Goal: Information Seeking & Learning: Learn about a topic

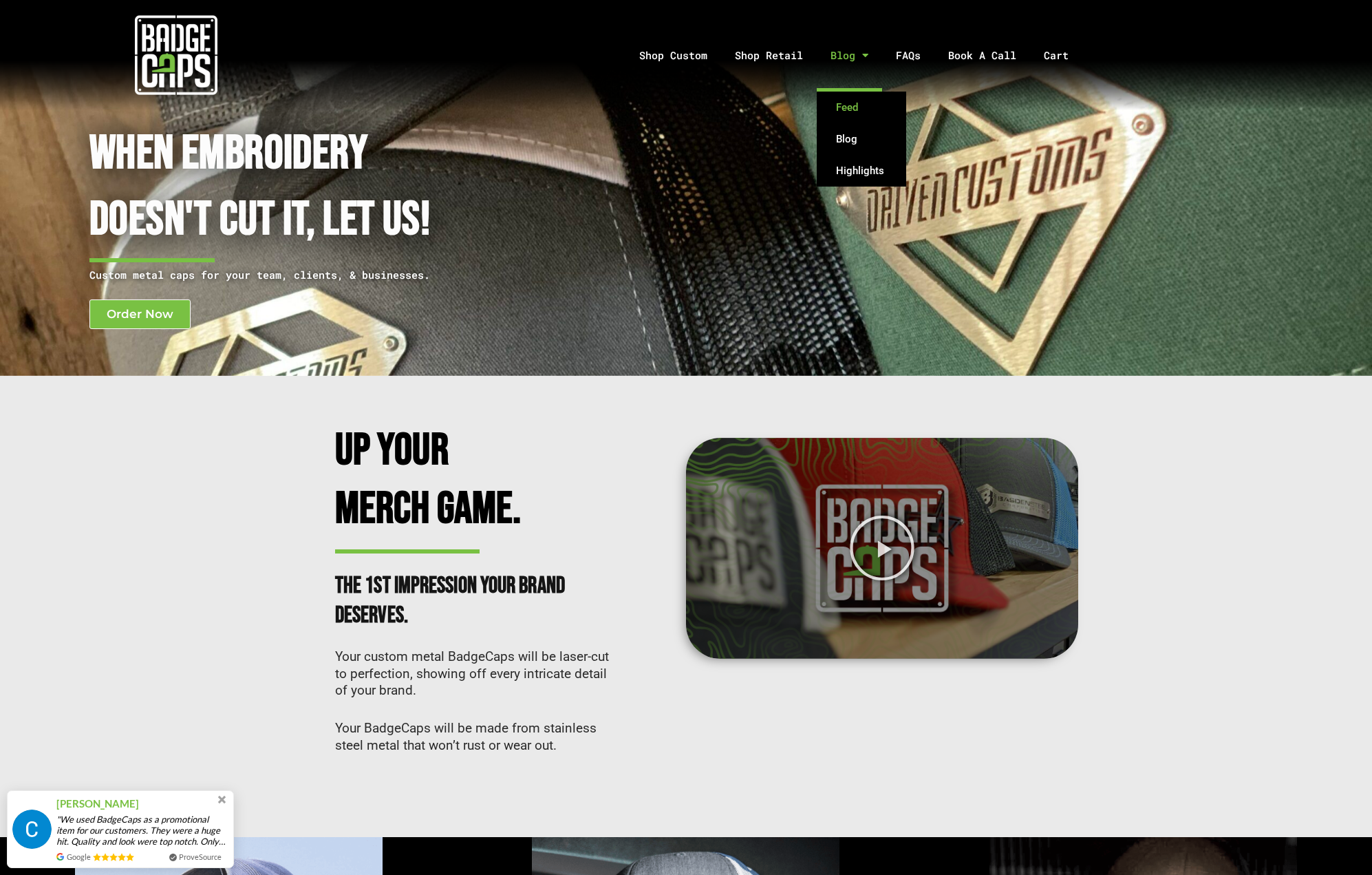
click at [852, 115] on link "Feed" at bounding box center [861, 107] width 90 height 31
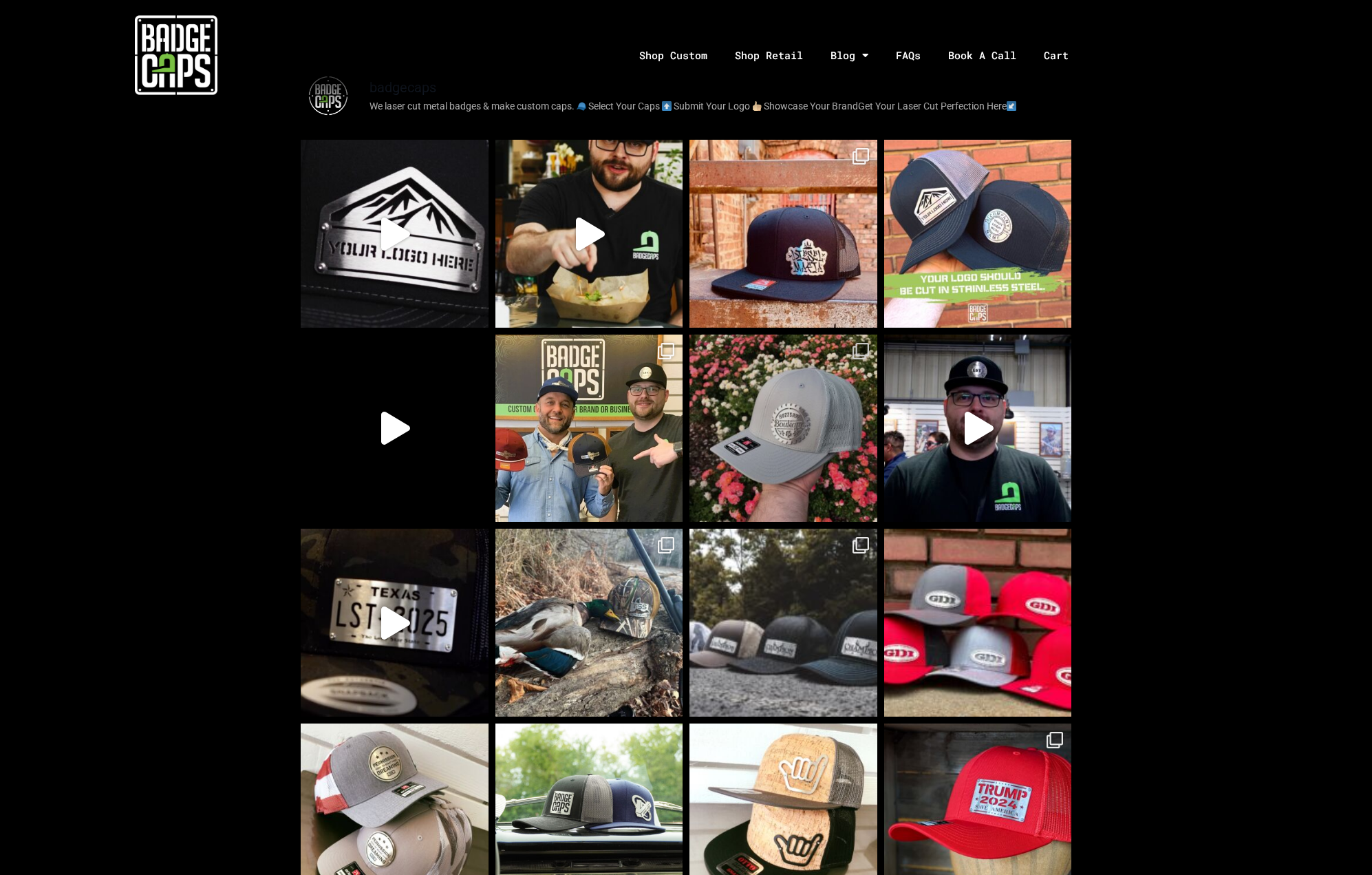
scroll to position [423, 0]
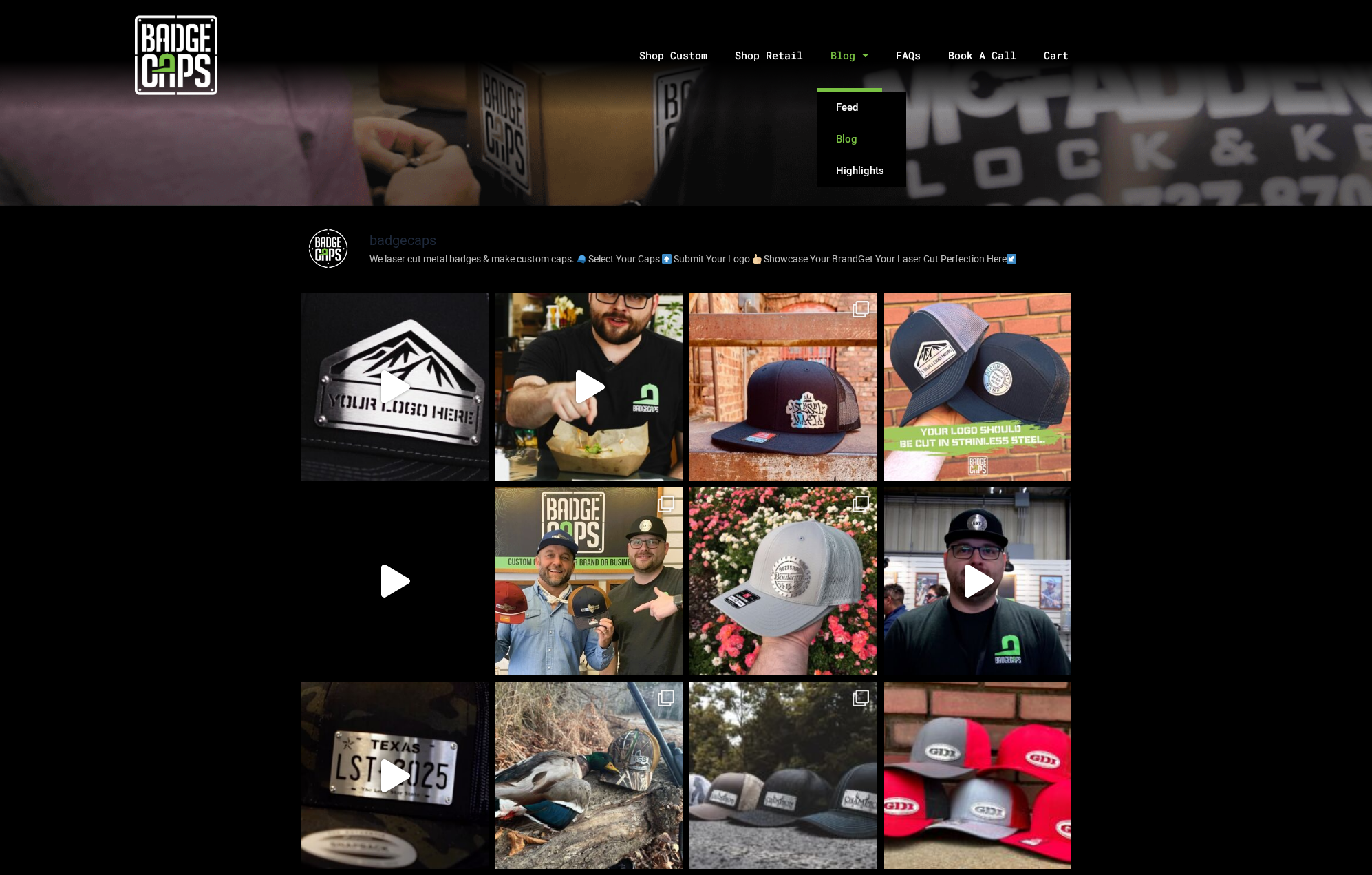
click at [849, 139] on link "Blog" at bounding box center [861, 138] width 90 height 31
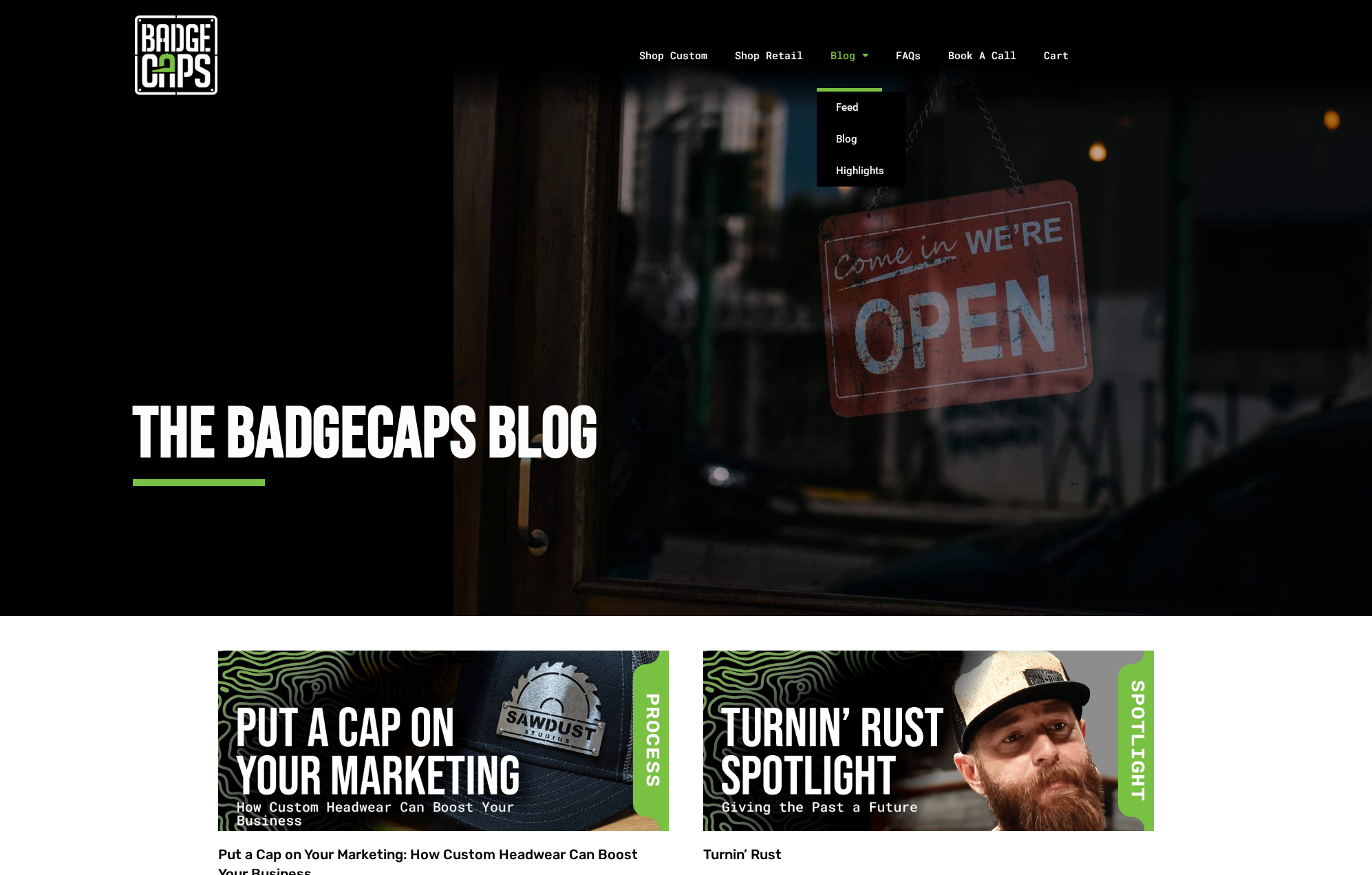
click at [865, 52] on span "Menu" at bounding box center [862, 55] width 13 height 24
click at [856, 170] on link "Highlights" at bounding box center [861, 170] width 90 height 31
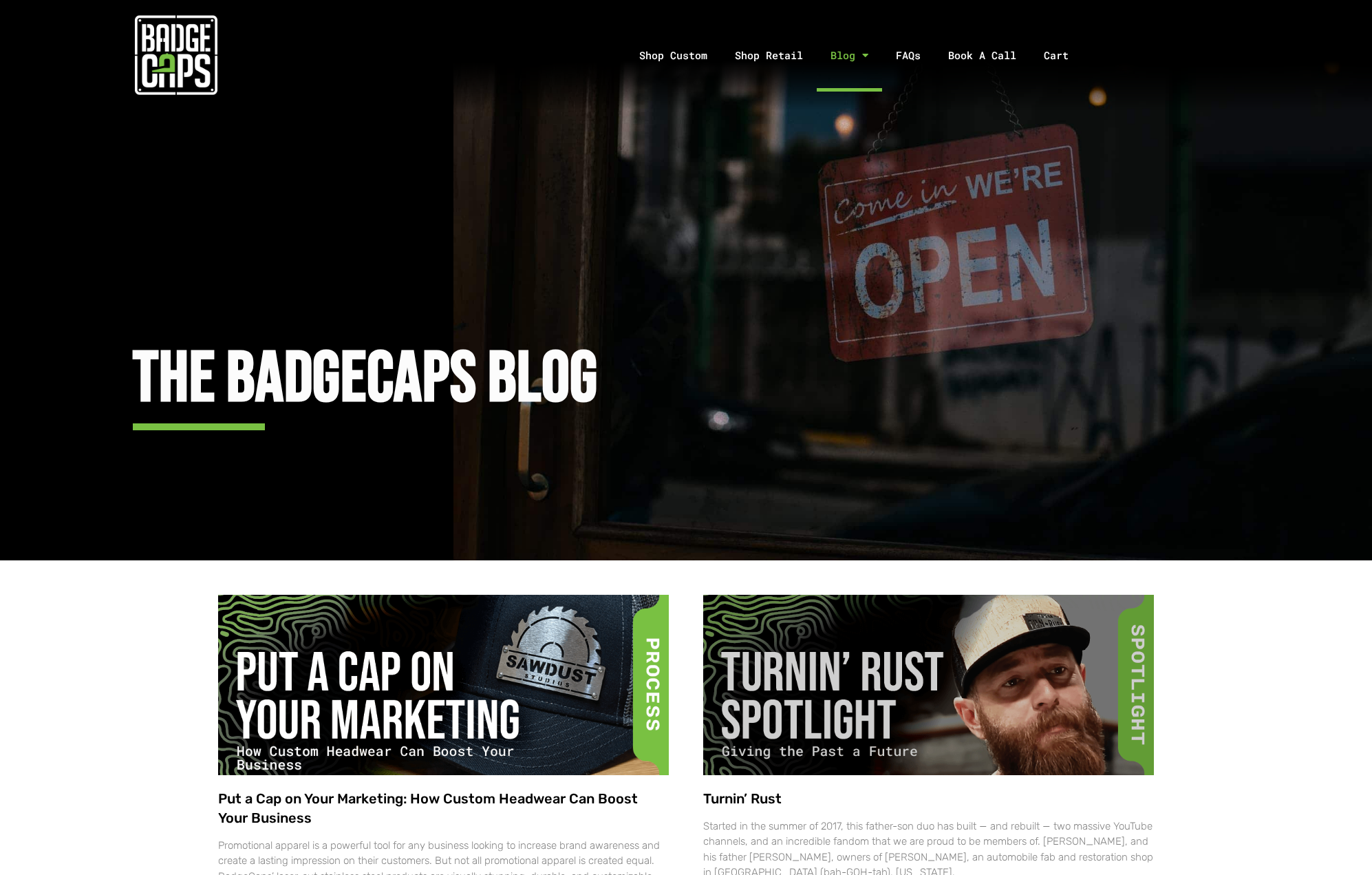
scroll to position [341, 0]
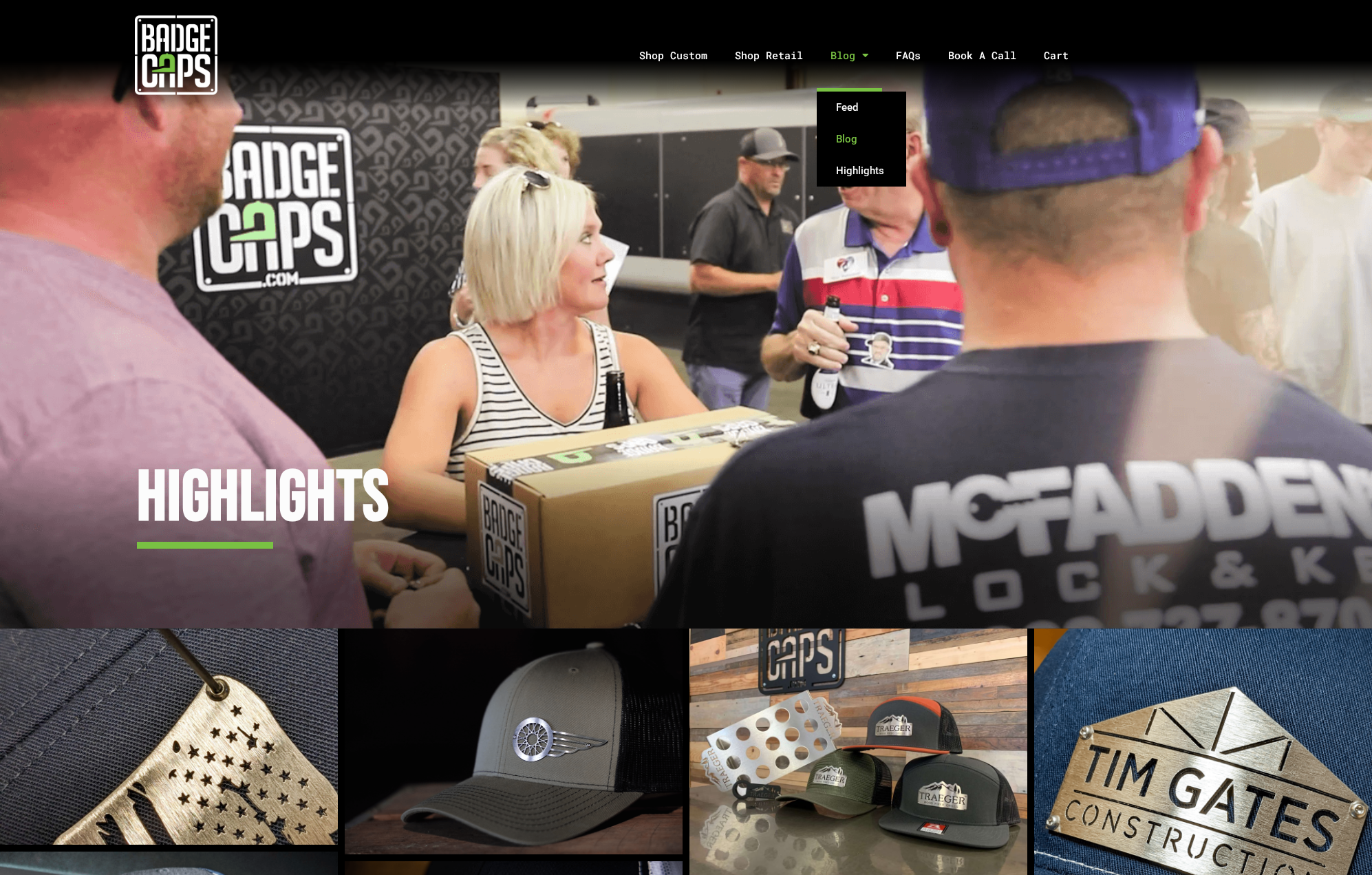
click at [846, 132] on link "Blog" at bounding box center [861, 138] width 90 height 31
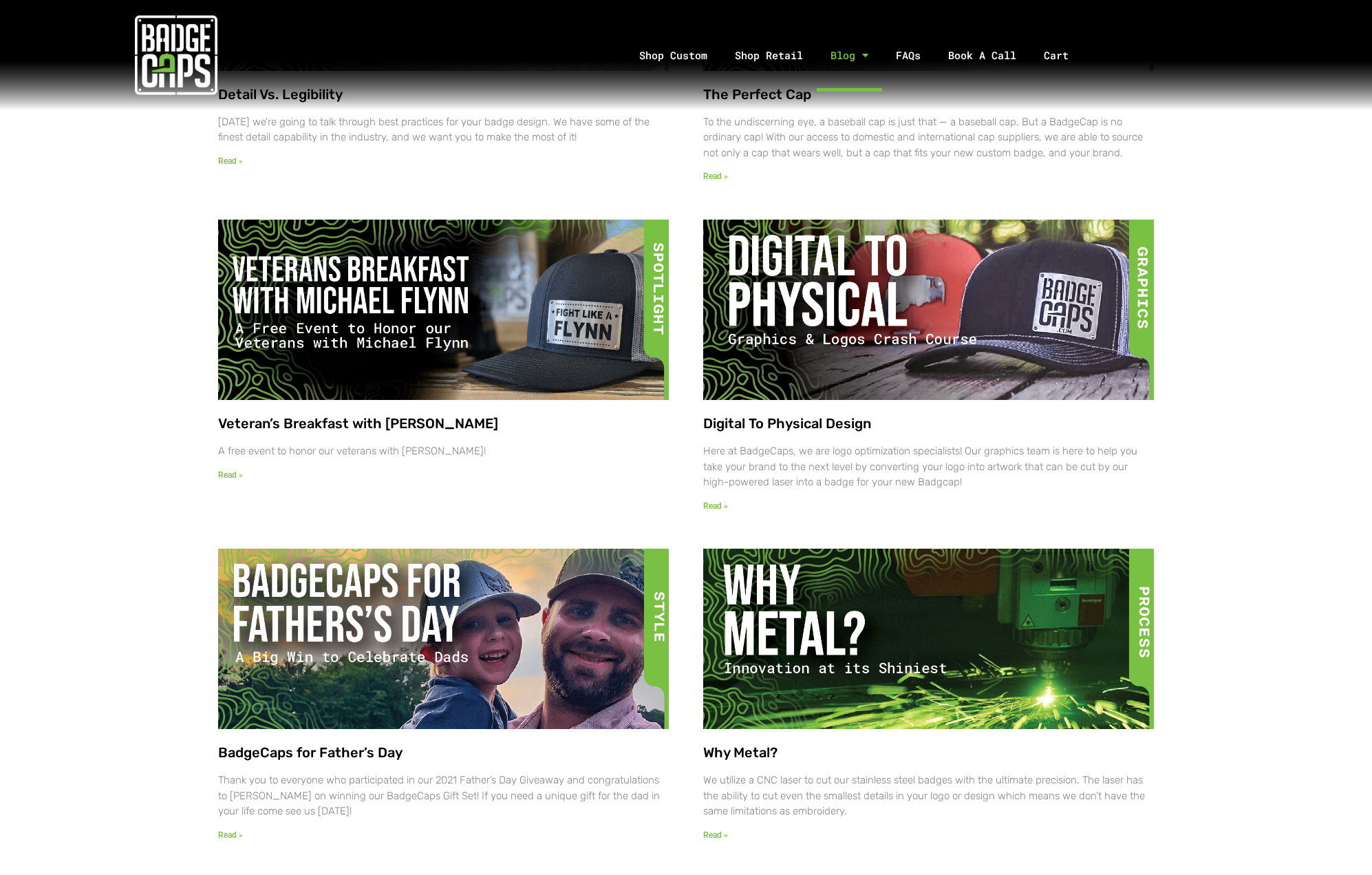
scroll to position [1997, 0]
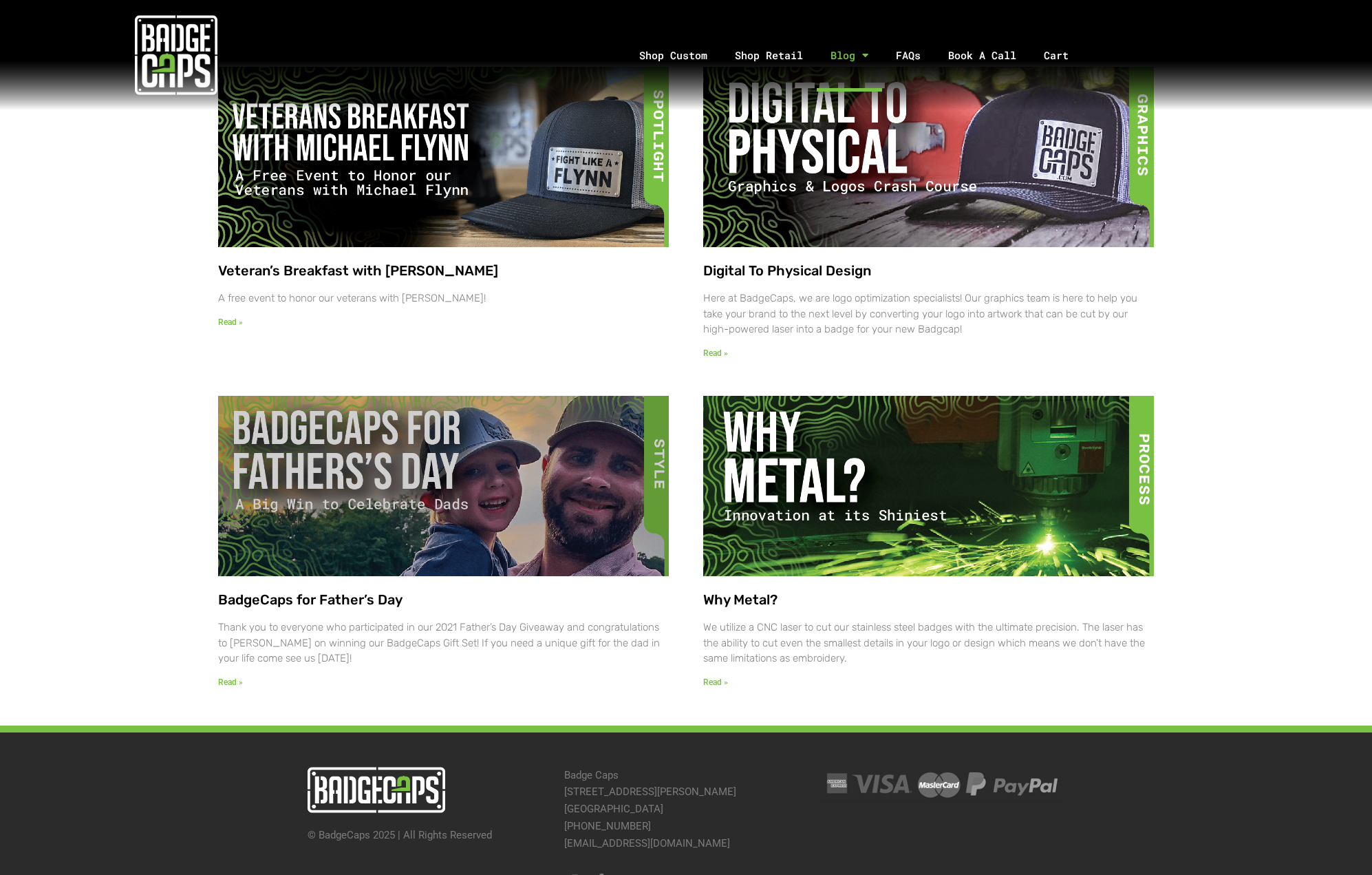
click at [234, 687] on link "Read »" at bounding box center [231, 681] width 25 height 9
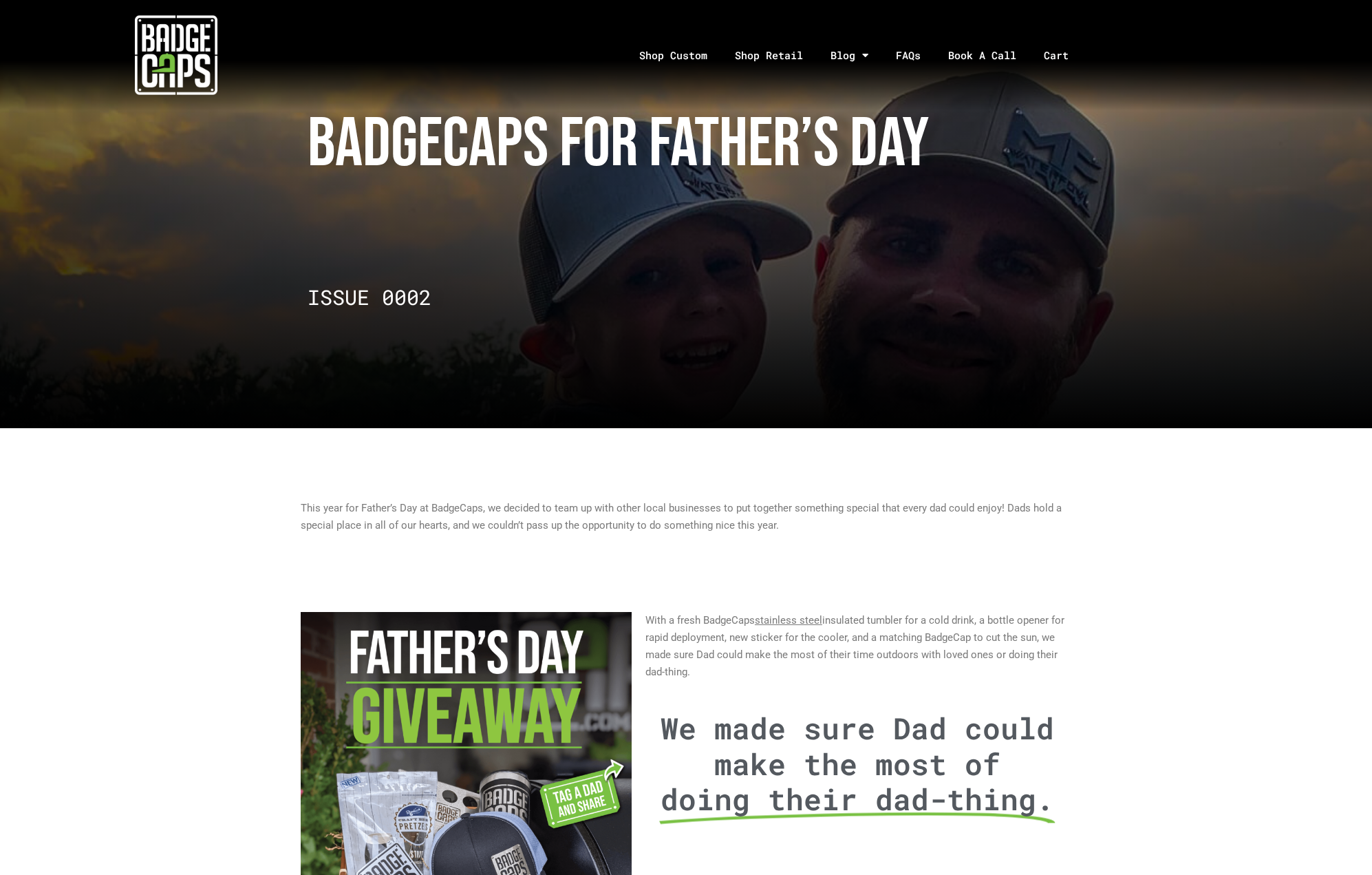
click at [1079, 489] on section "This year for Father’s Day at BadgeCaps, we decided to team up with other local…" at bounding box center [686, 517] width 1372 height 82
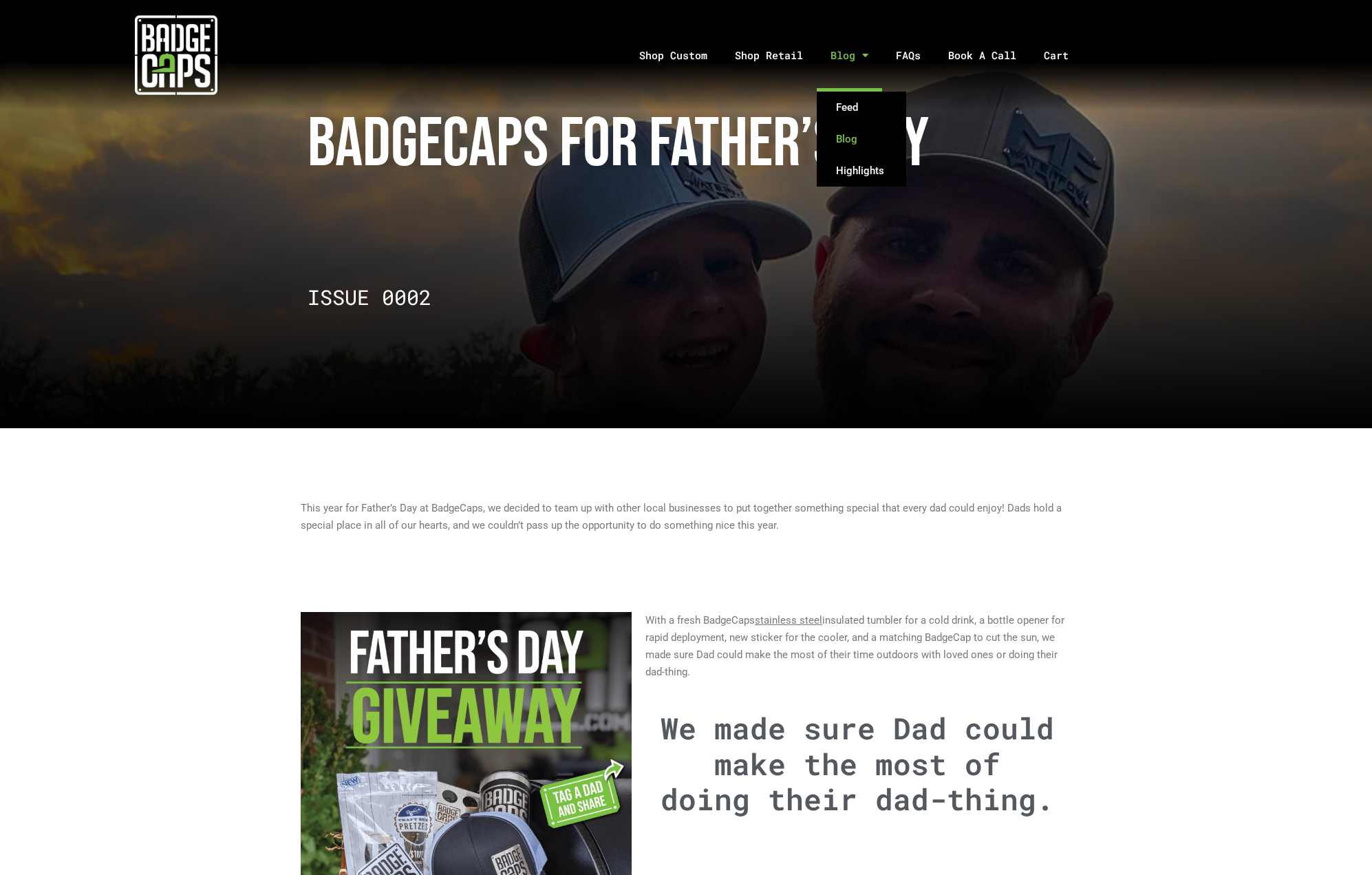
click at [849, 135] on link "Blog" at bounding box center [861, 138] width 90 height 31
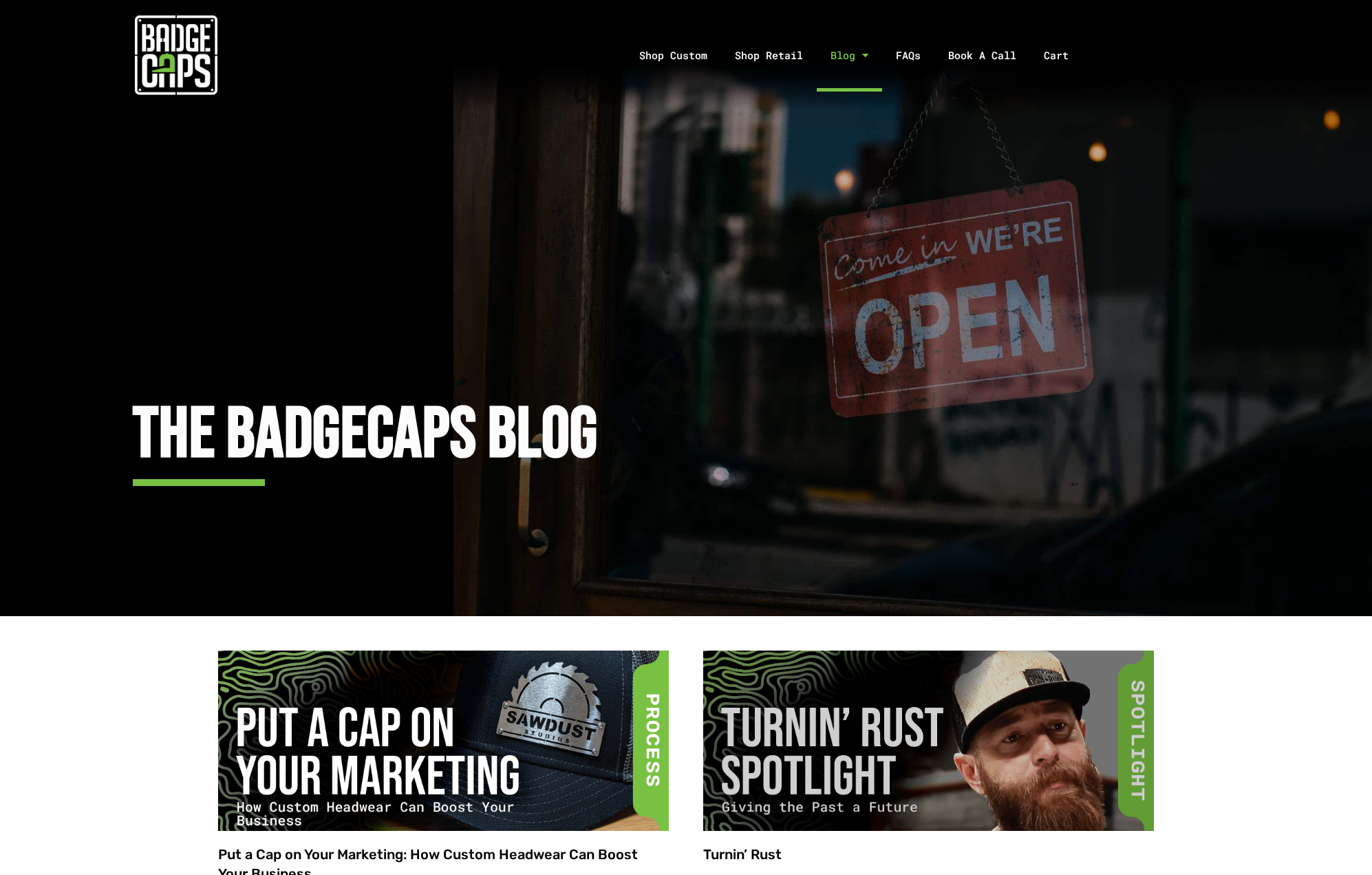
scroll to position [246, 0]
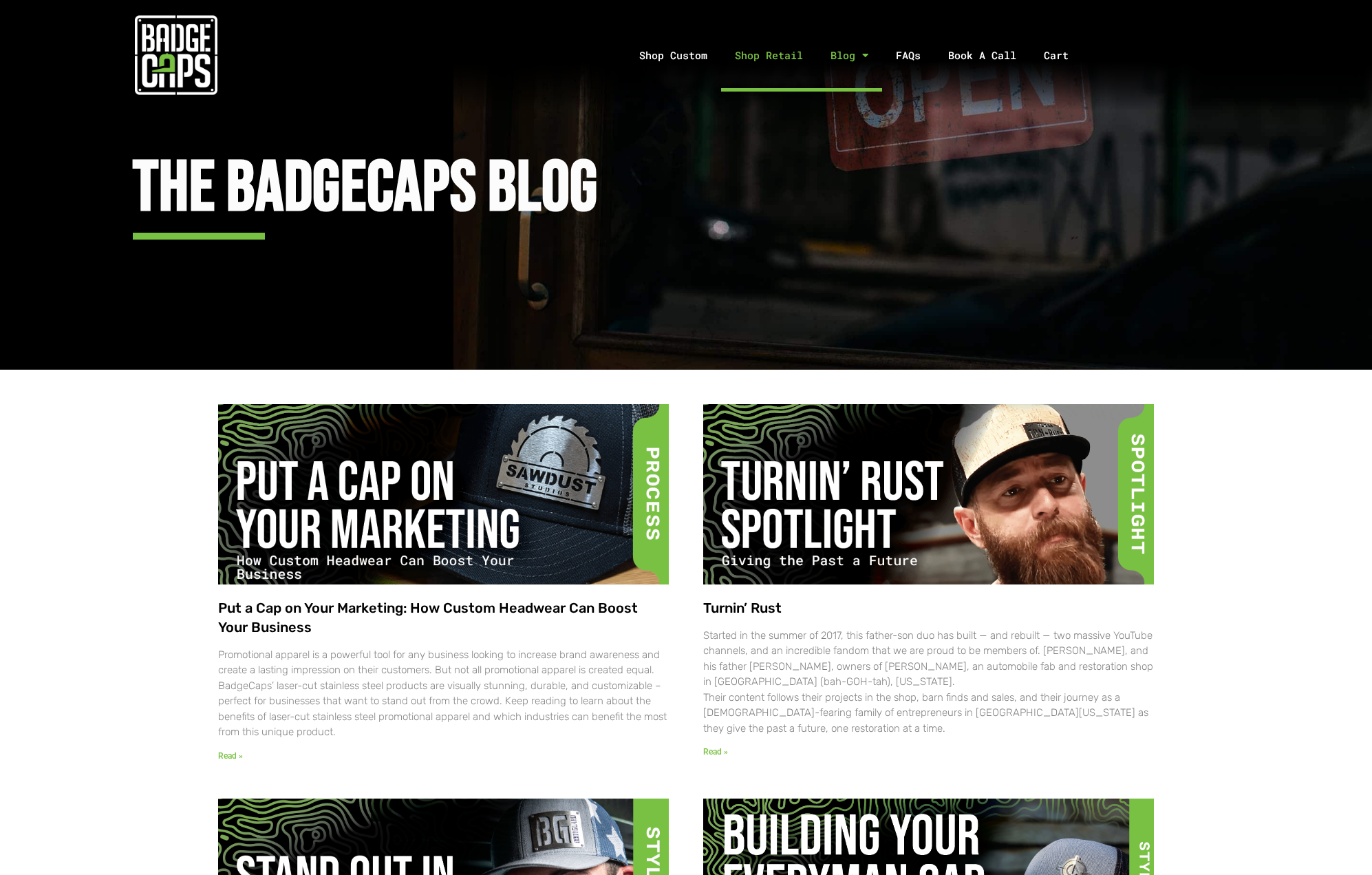
click at [775, 65] on link "Shop Retail" at bounding box center [769, 55] width 95 height 72
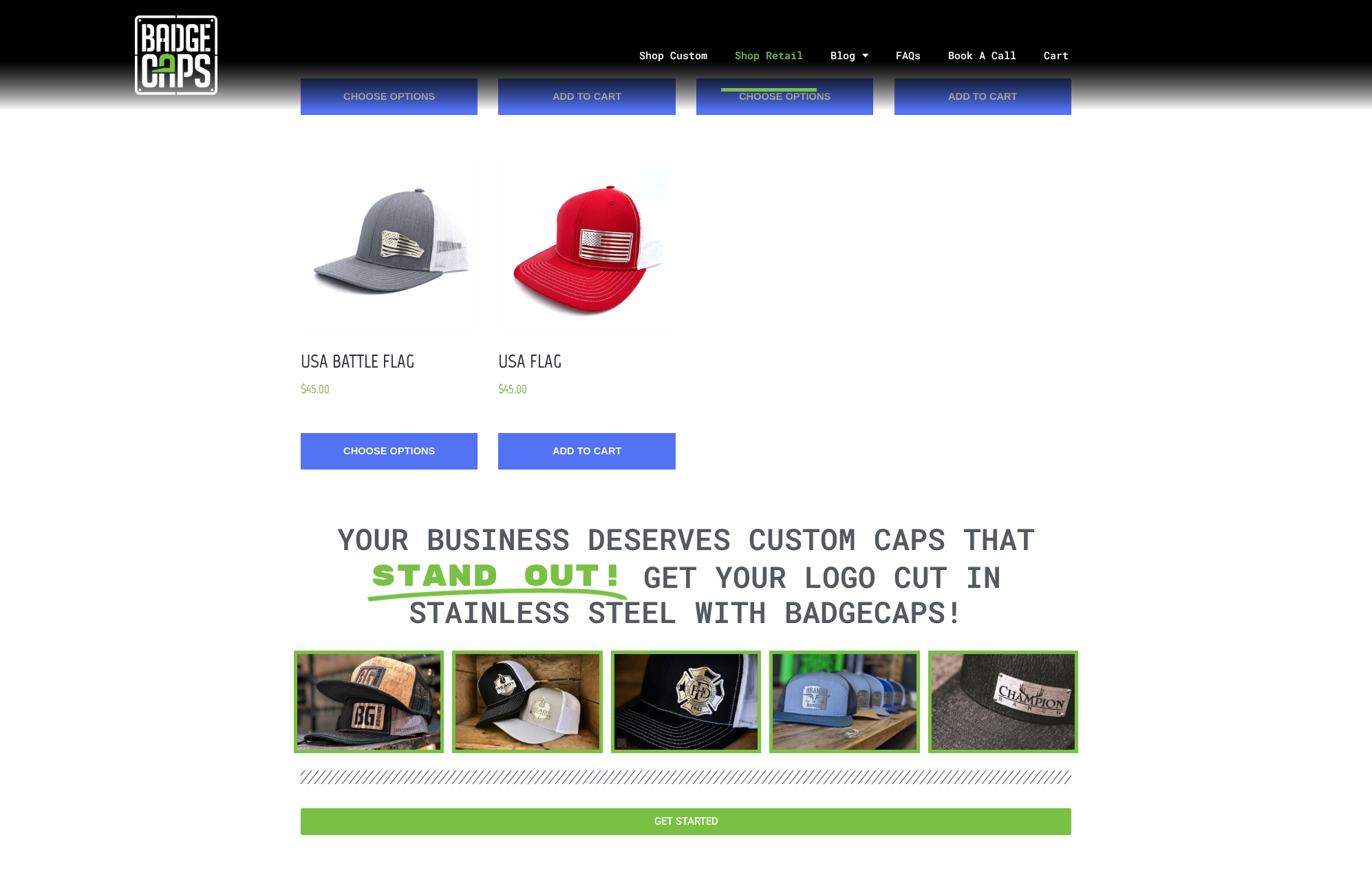
scroll to position [1432, 0]
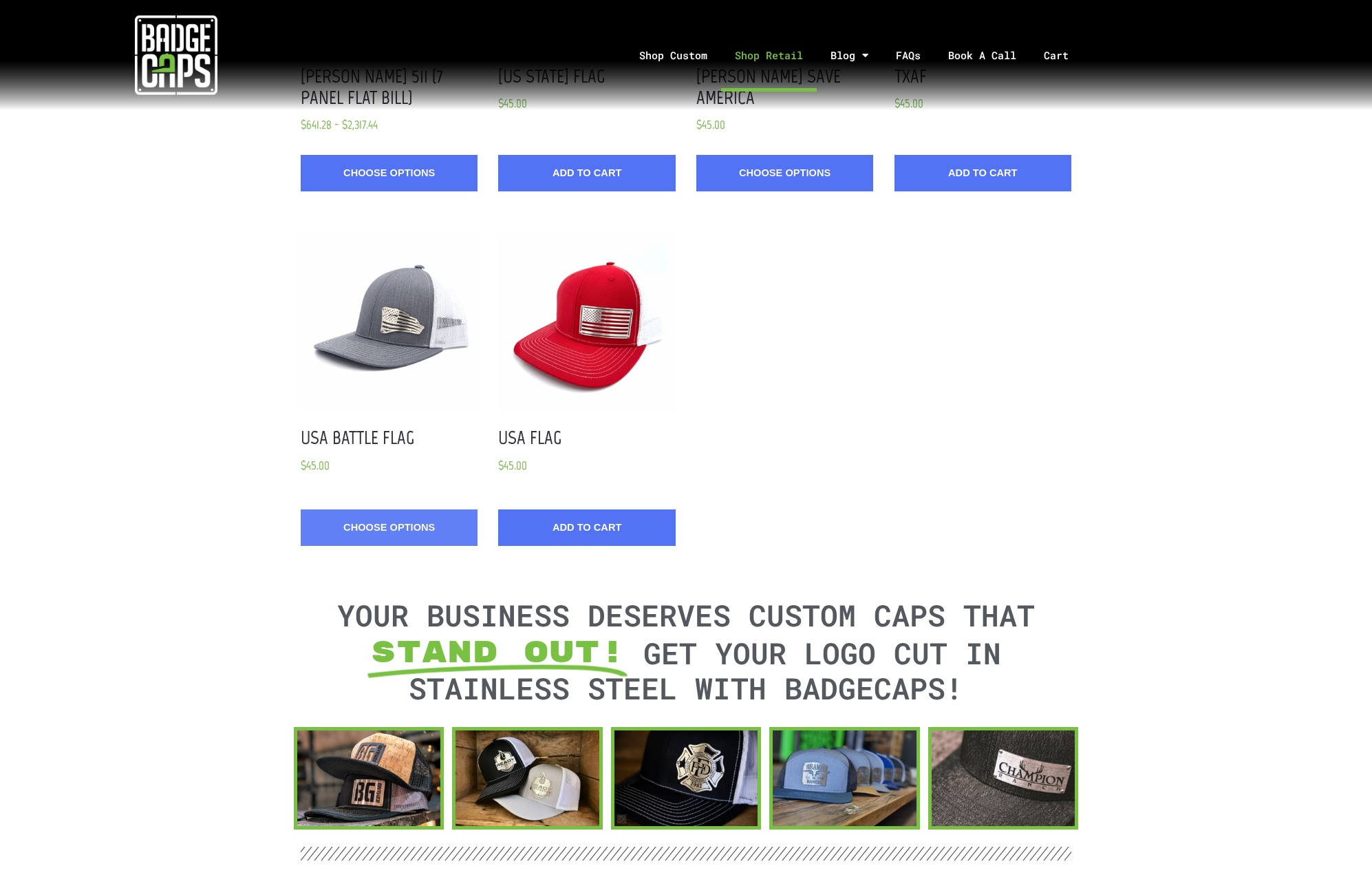
click at [338, 510] on link "Choose Options" at bounding box center [389, 528] width 177 height 36
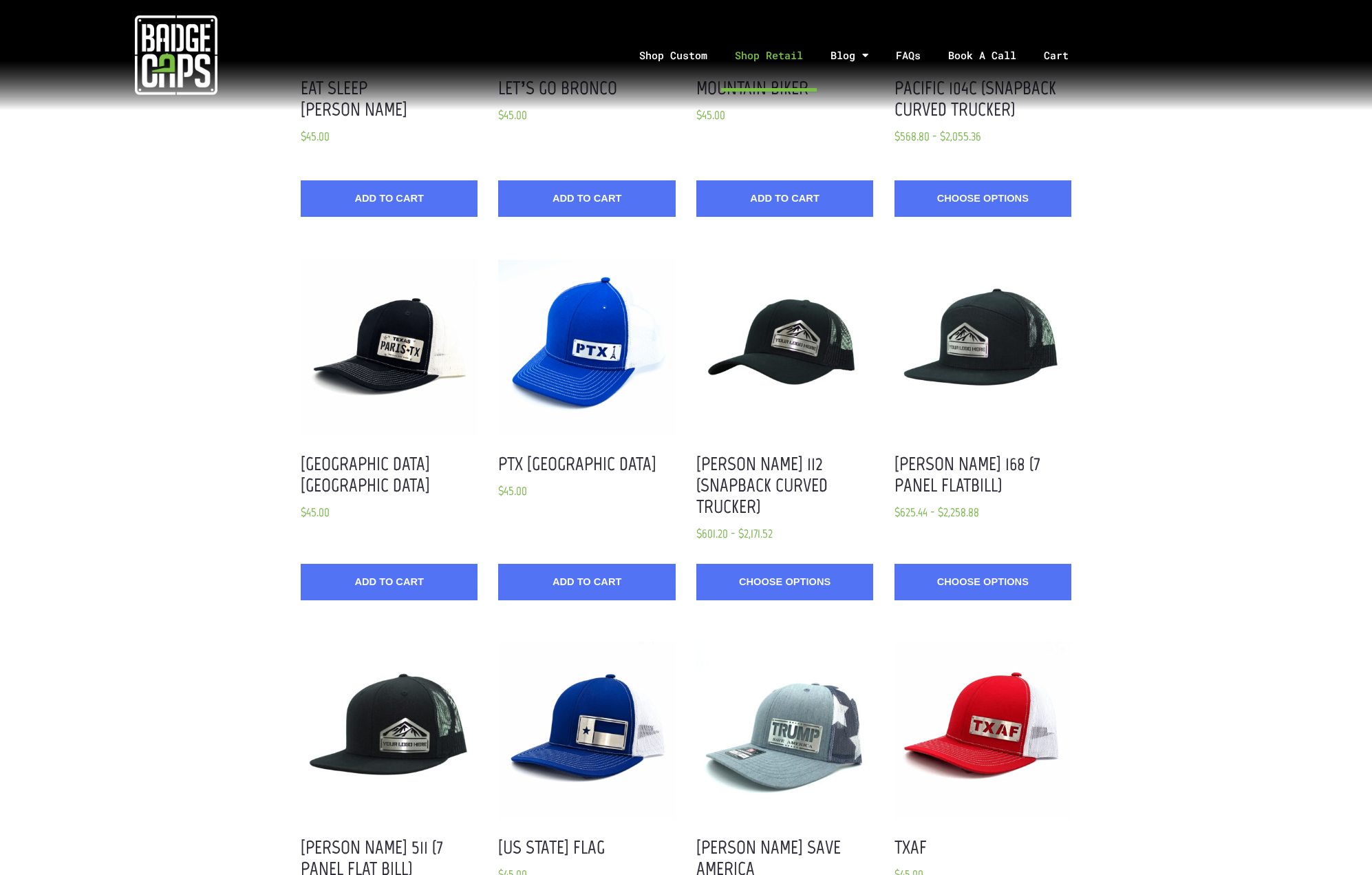
scroll to position [890, 0]
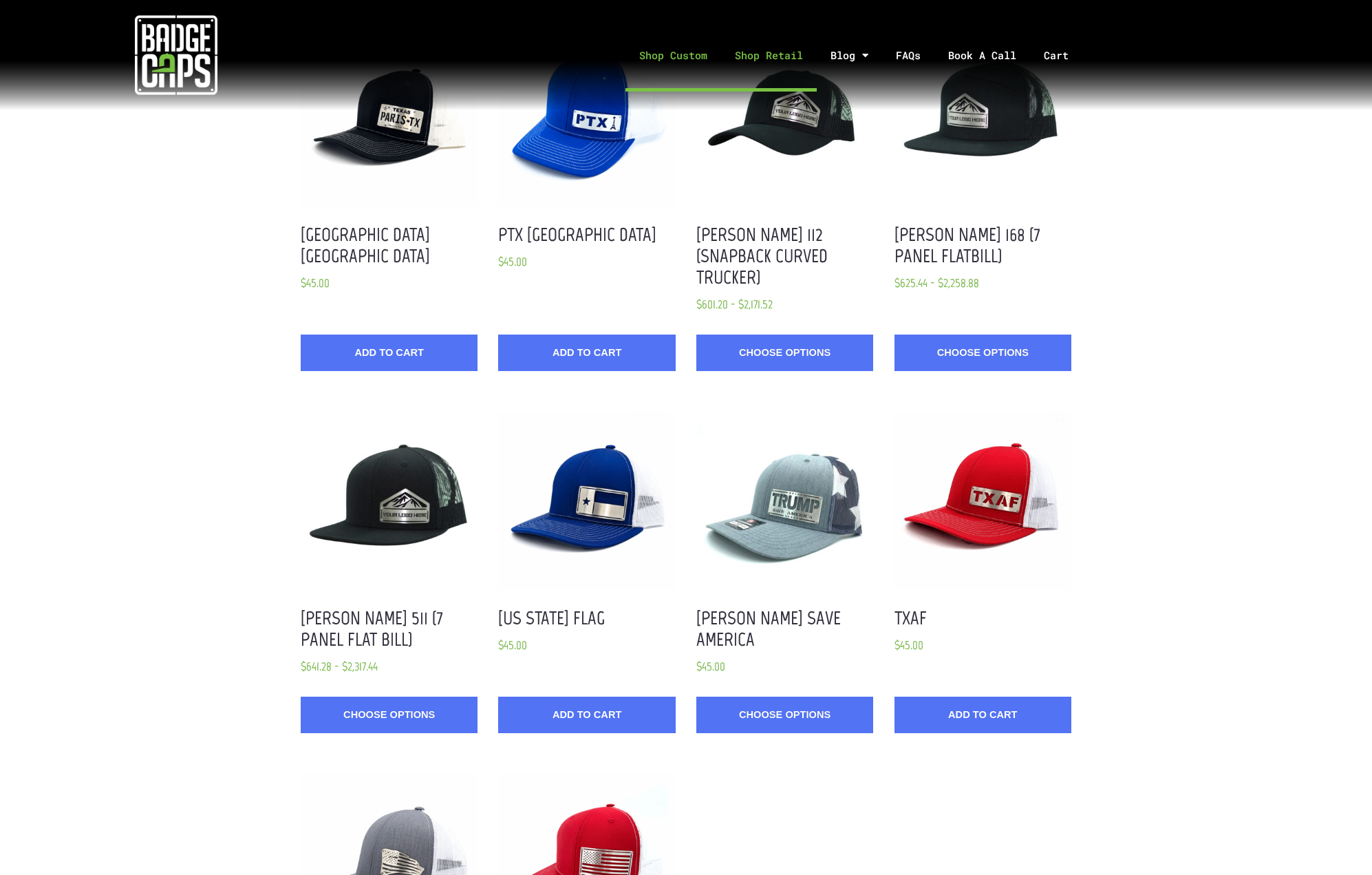
click at [680, 52] on link "Shop Custom" at bounding box center [673, 55] width 95 height 72
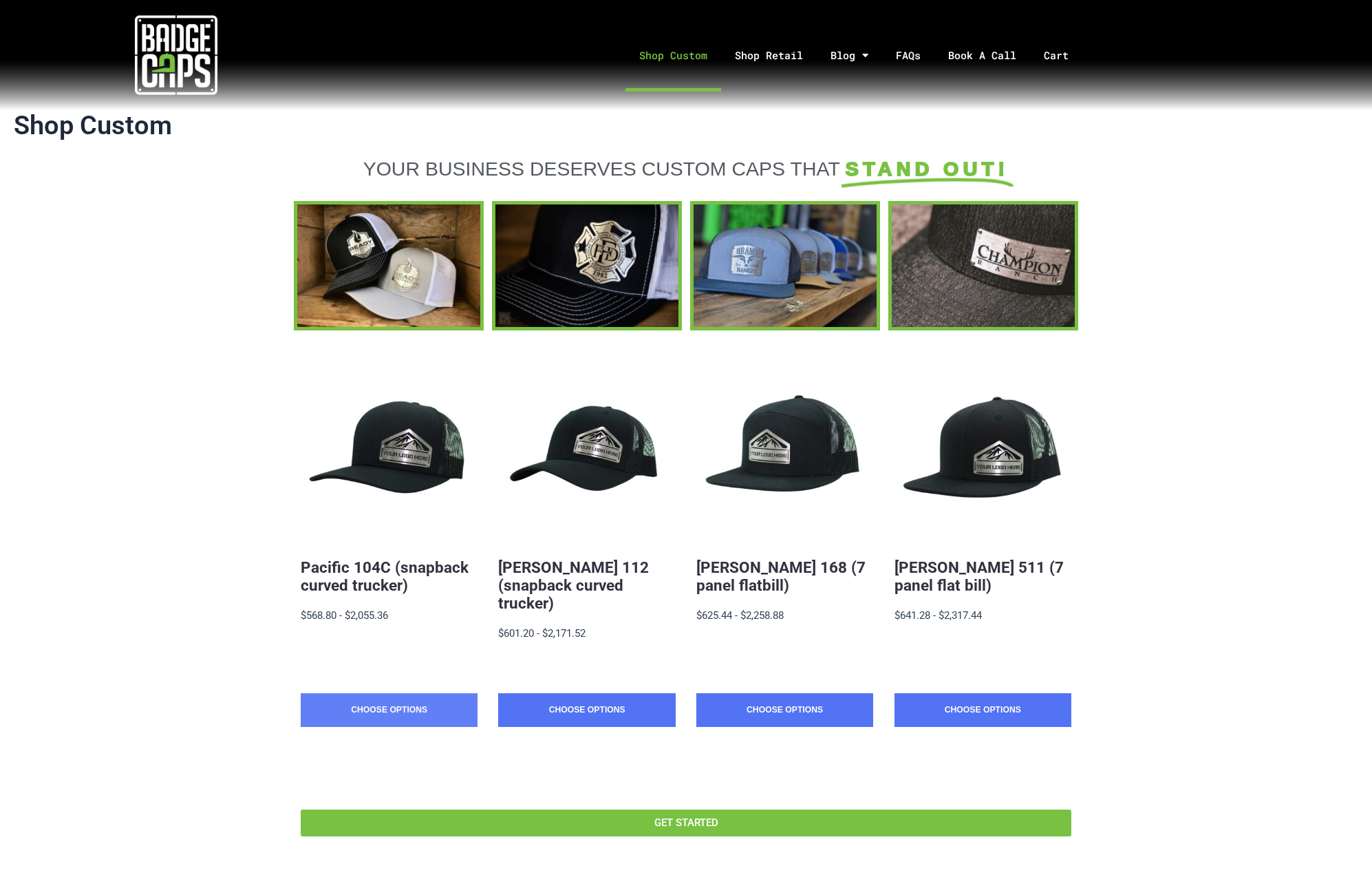
click at [412, 693] on link "Choose Options" at bounding box center [389, 710] width 177 height 34
click at [738, 60] on link "Shop Retail" at bounding box center [769, 55] width 95 height 72
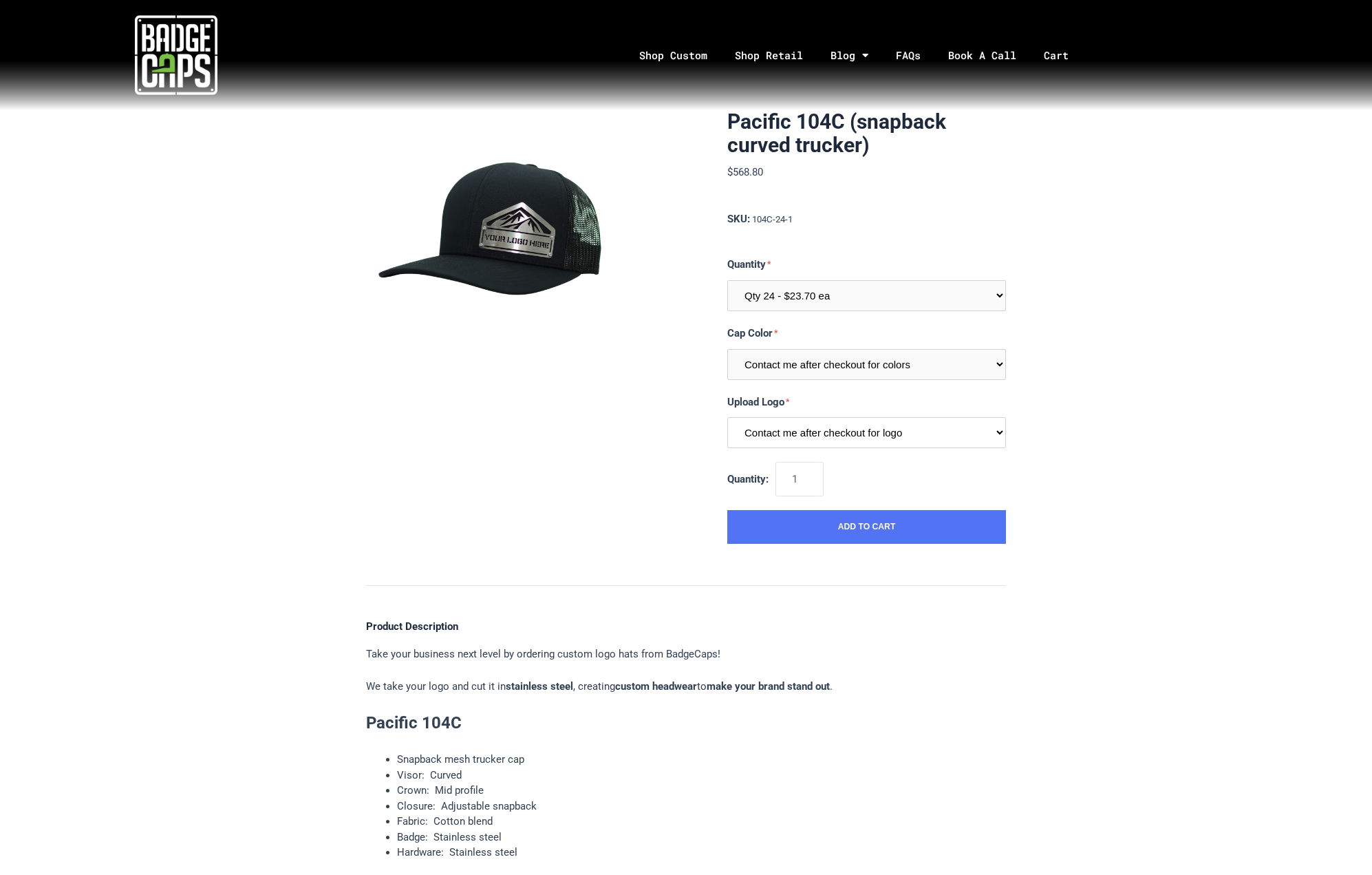
click at [879, 437] on select "Contact me after checkout for logo" at bounding box center [866, 432] width 279 height 31
click at [860, 433] on select "Contact me after checkout for logo" at bounding box center [866, 432] width 279 height 31
click at [727, 417] on select "Contact me after checkout for logo" at bounding box center [866, 432] width 279 height 31
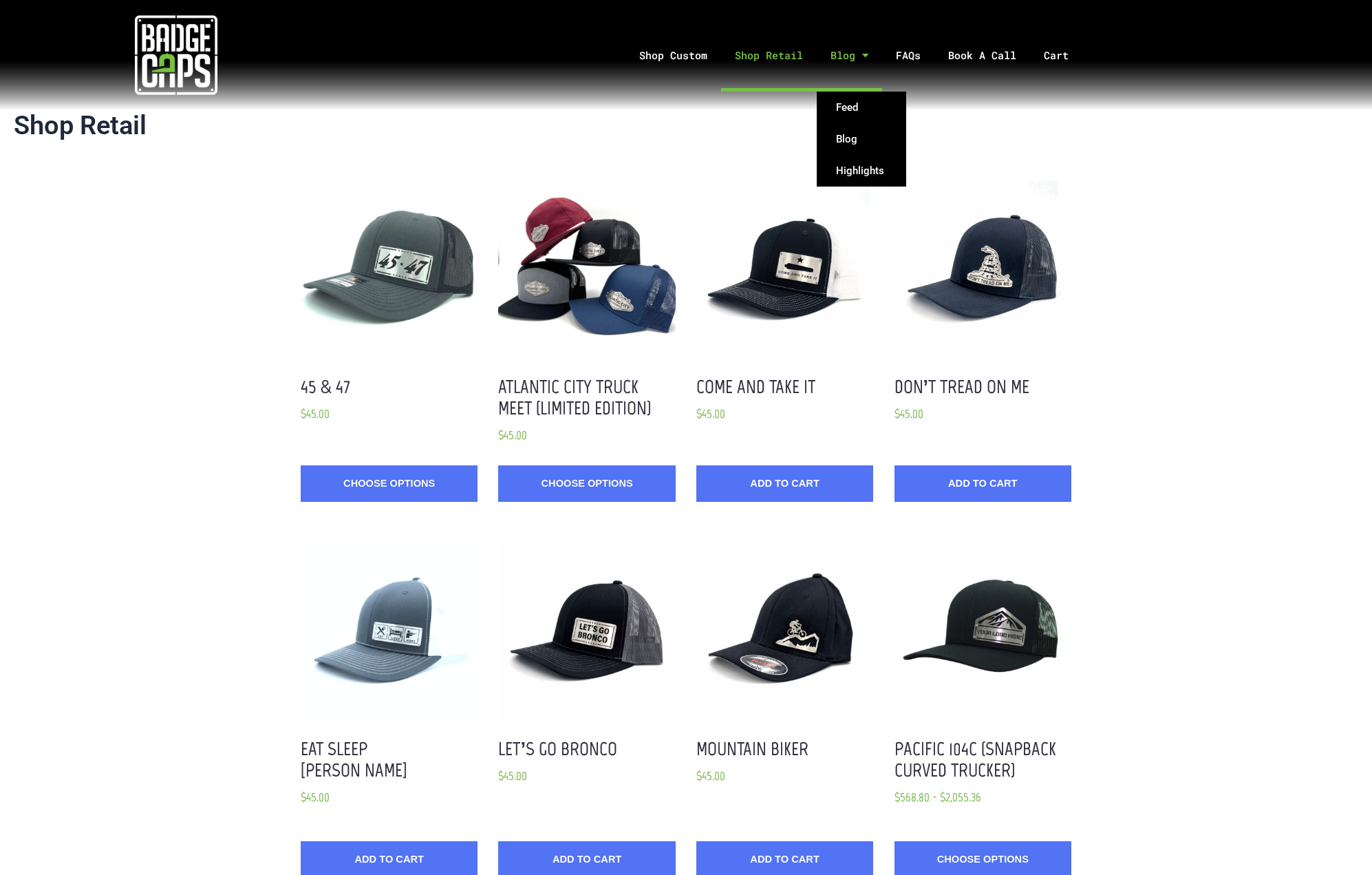
click at [836, 54] on link "Blog" at bounding box center [849, 55] width 66 height 72
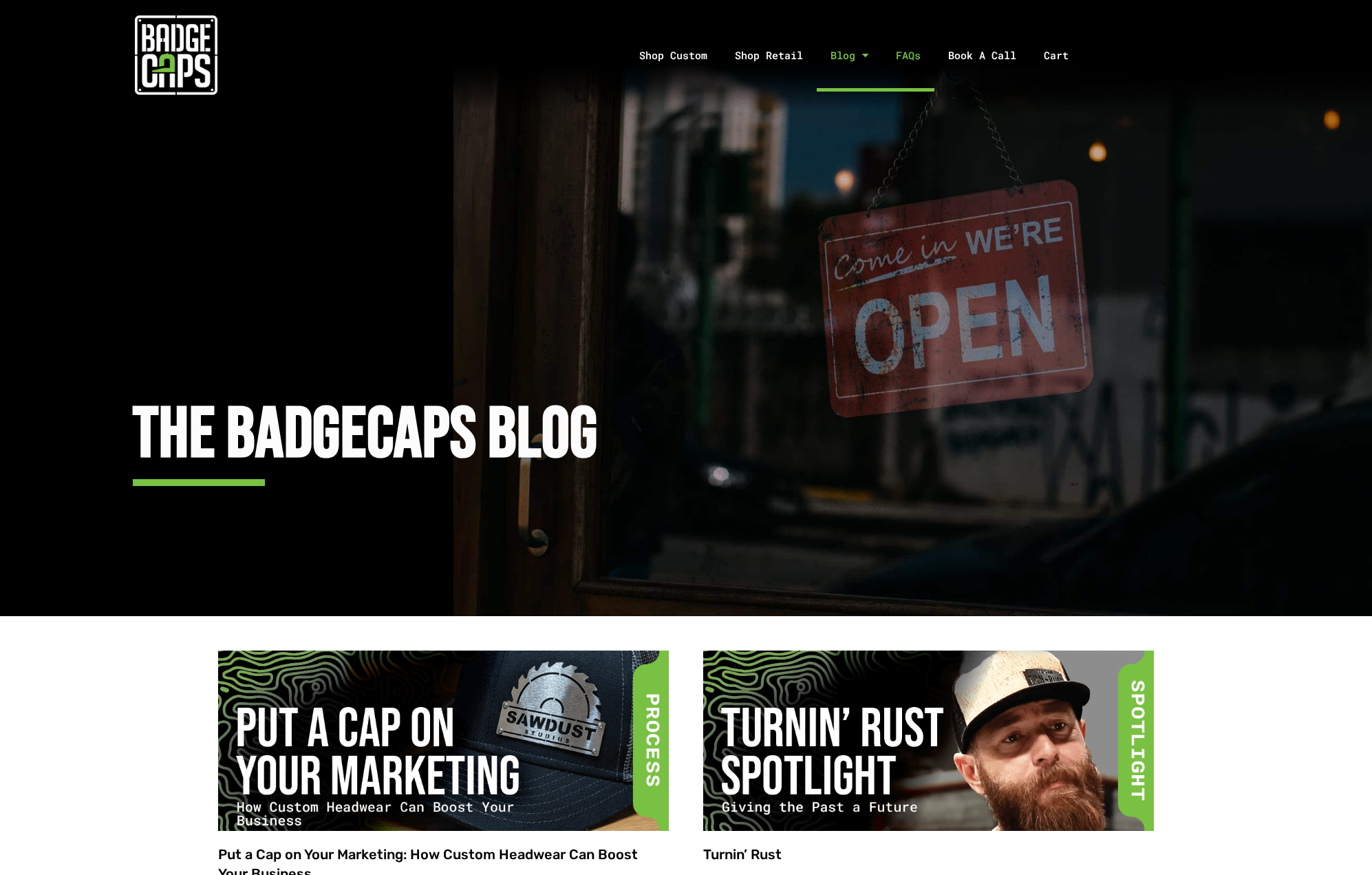
click at [915, 57] on link "FAQs" at bounding box center [908, 55] width 52 height 72
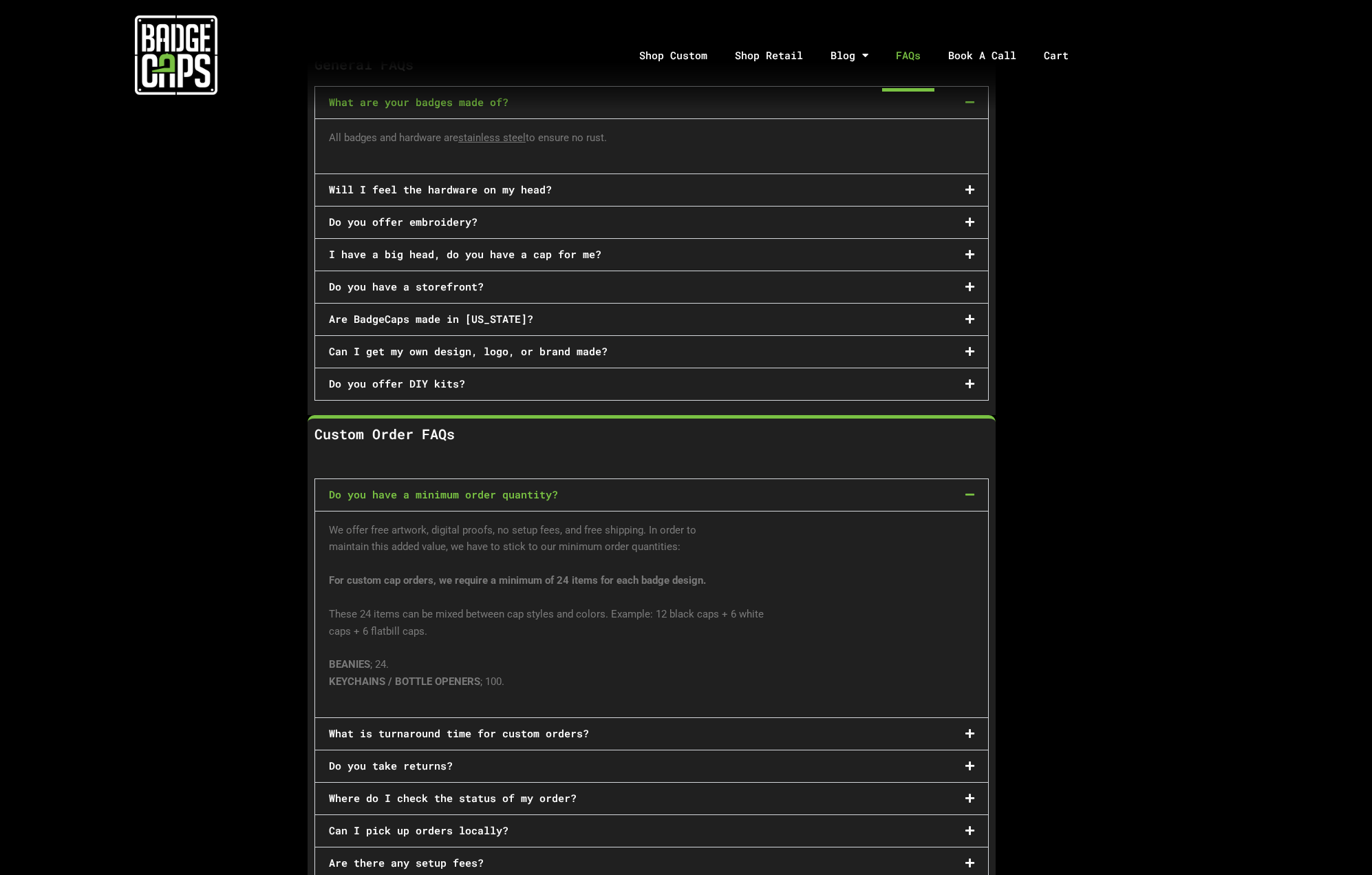
scroll to position [124, 0]
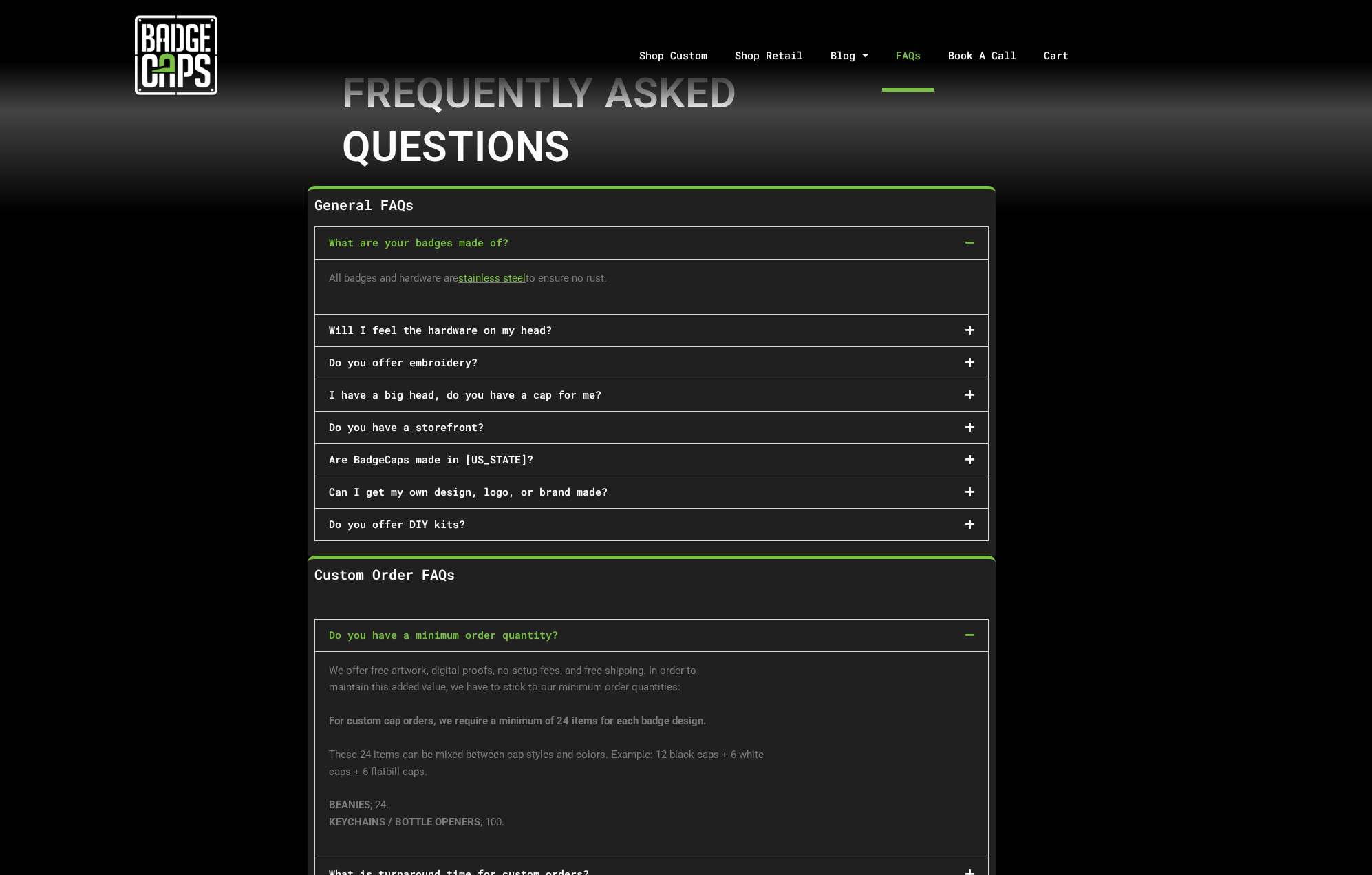
click at [476, 276] on link "stainless steel" at bounding box center [492, 277] width 68 height 12
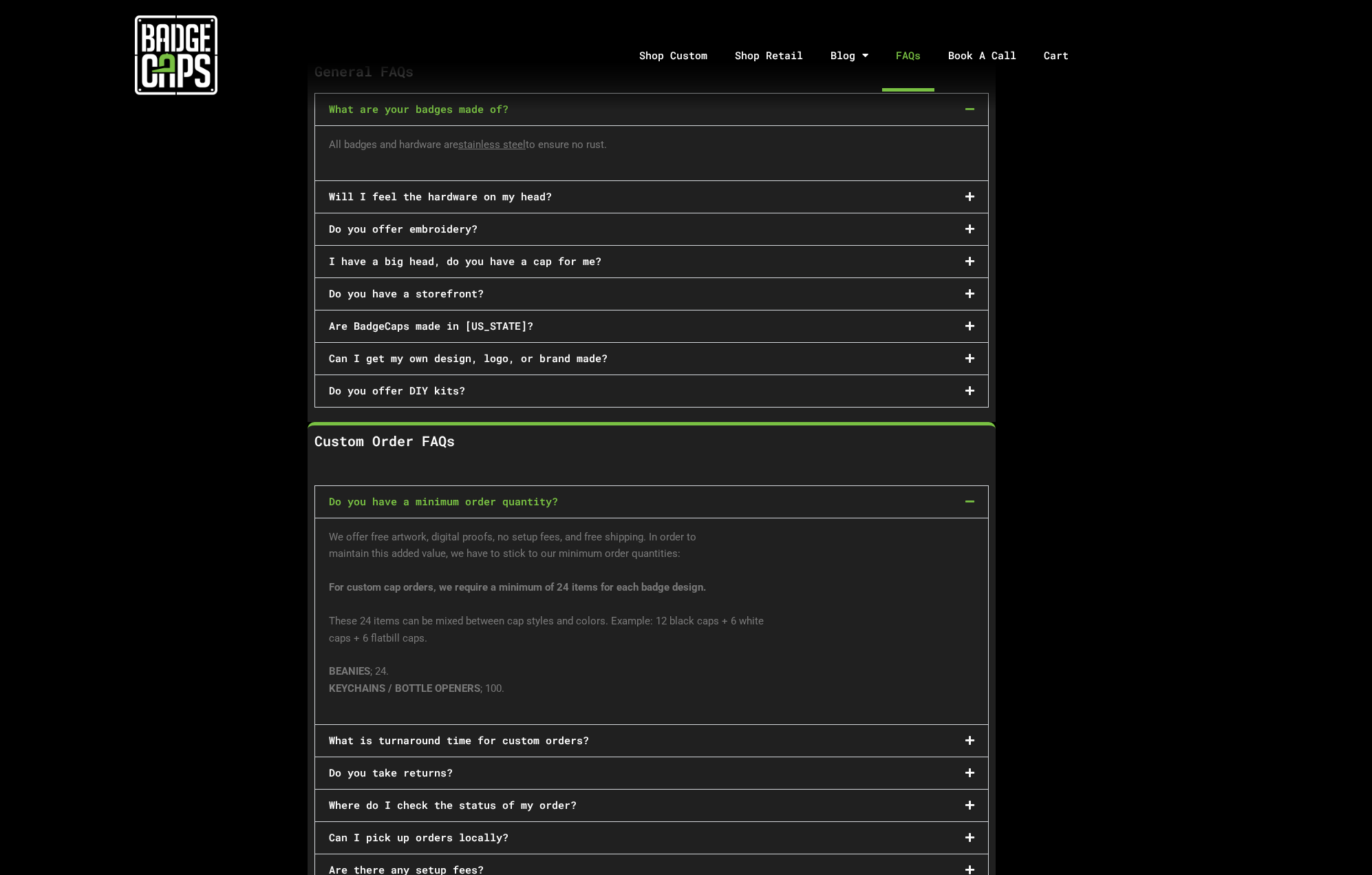
scroll to position [0, 0]
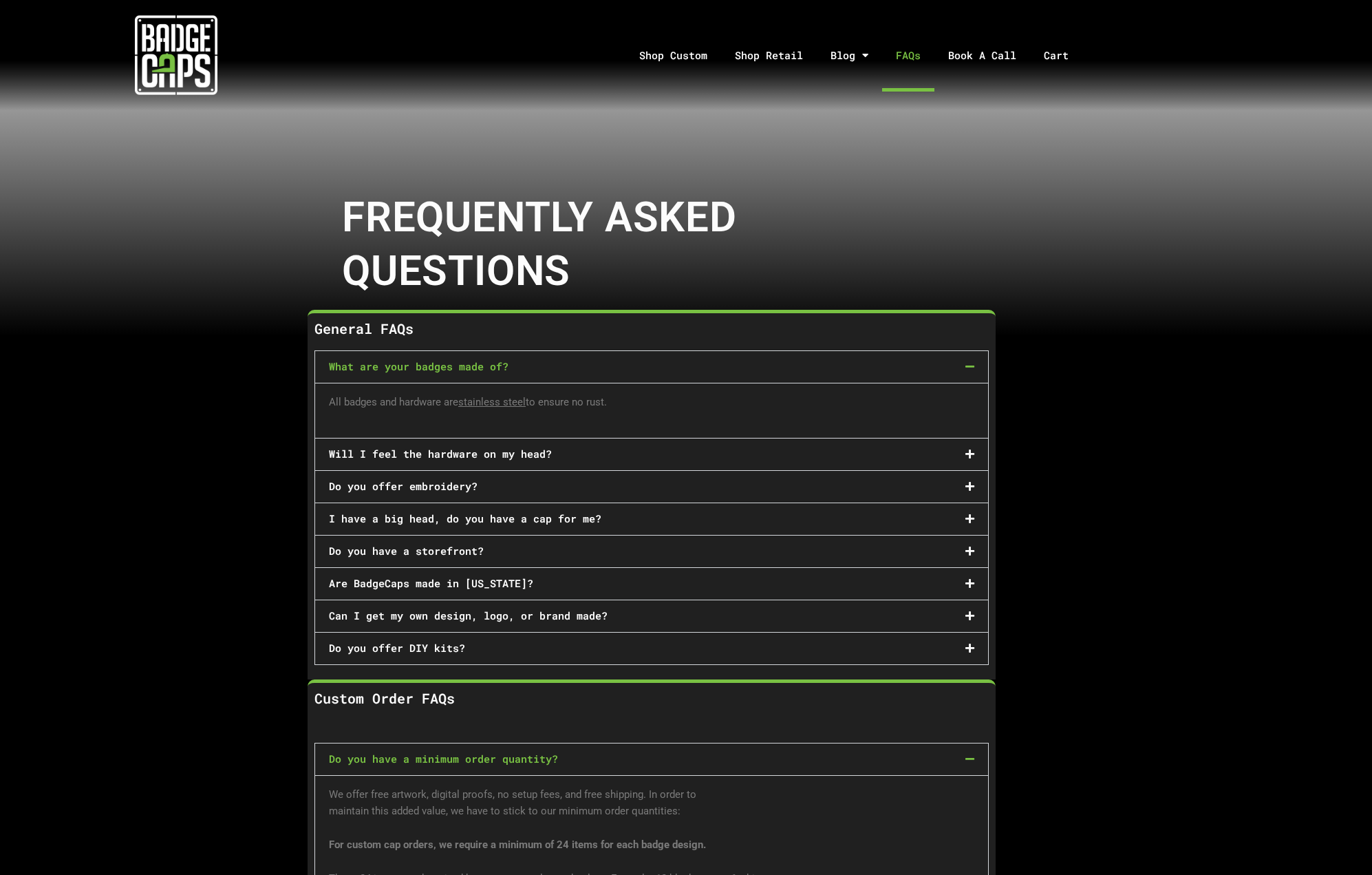
click at [178, 55] on img at bounding box center [175, 55] width 82 height 82
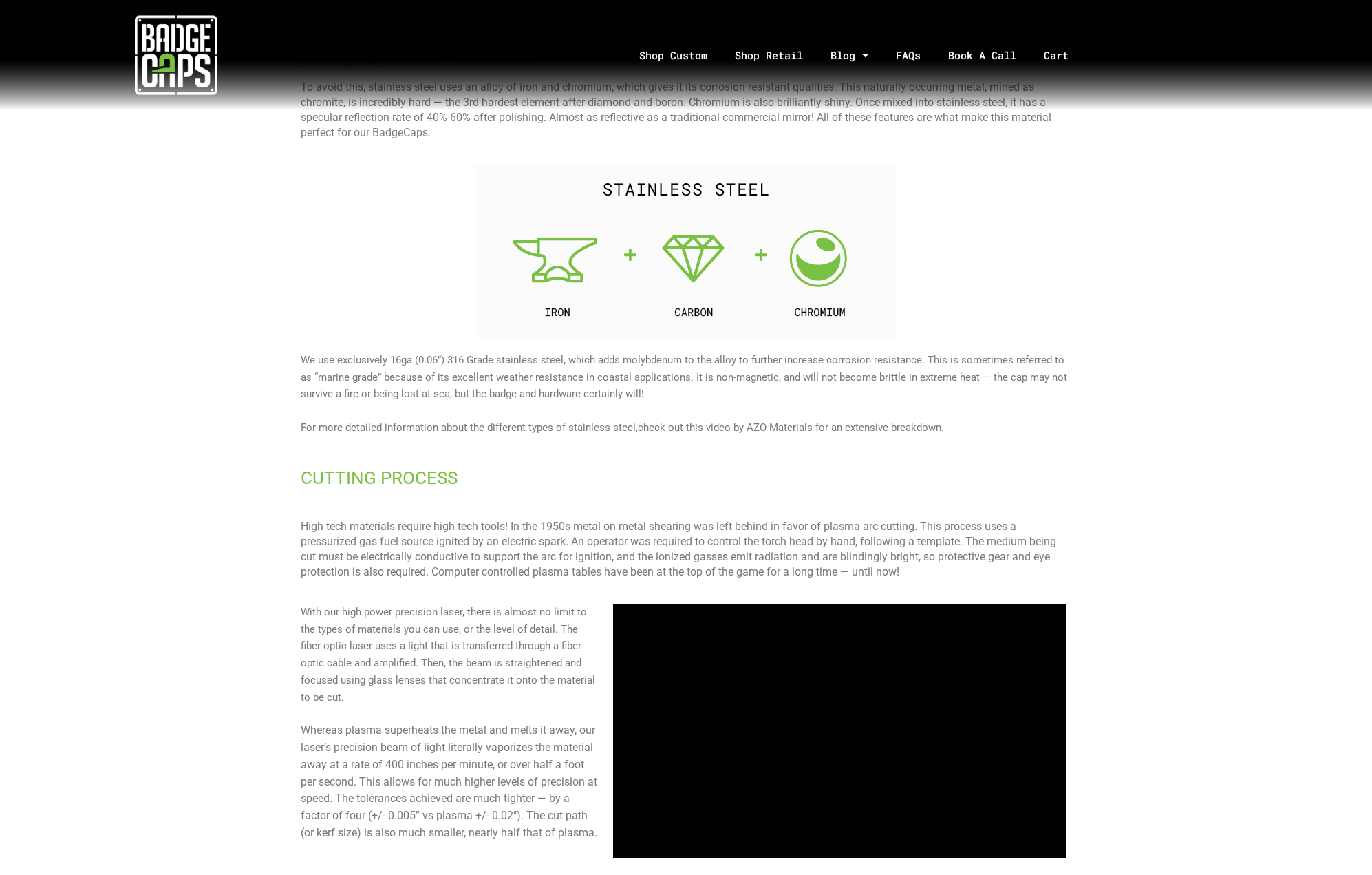
scroll to position [893, 0]
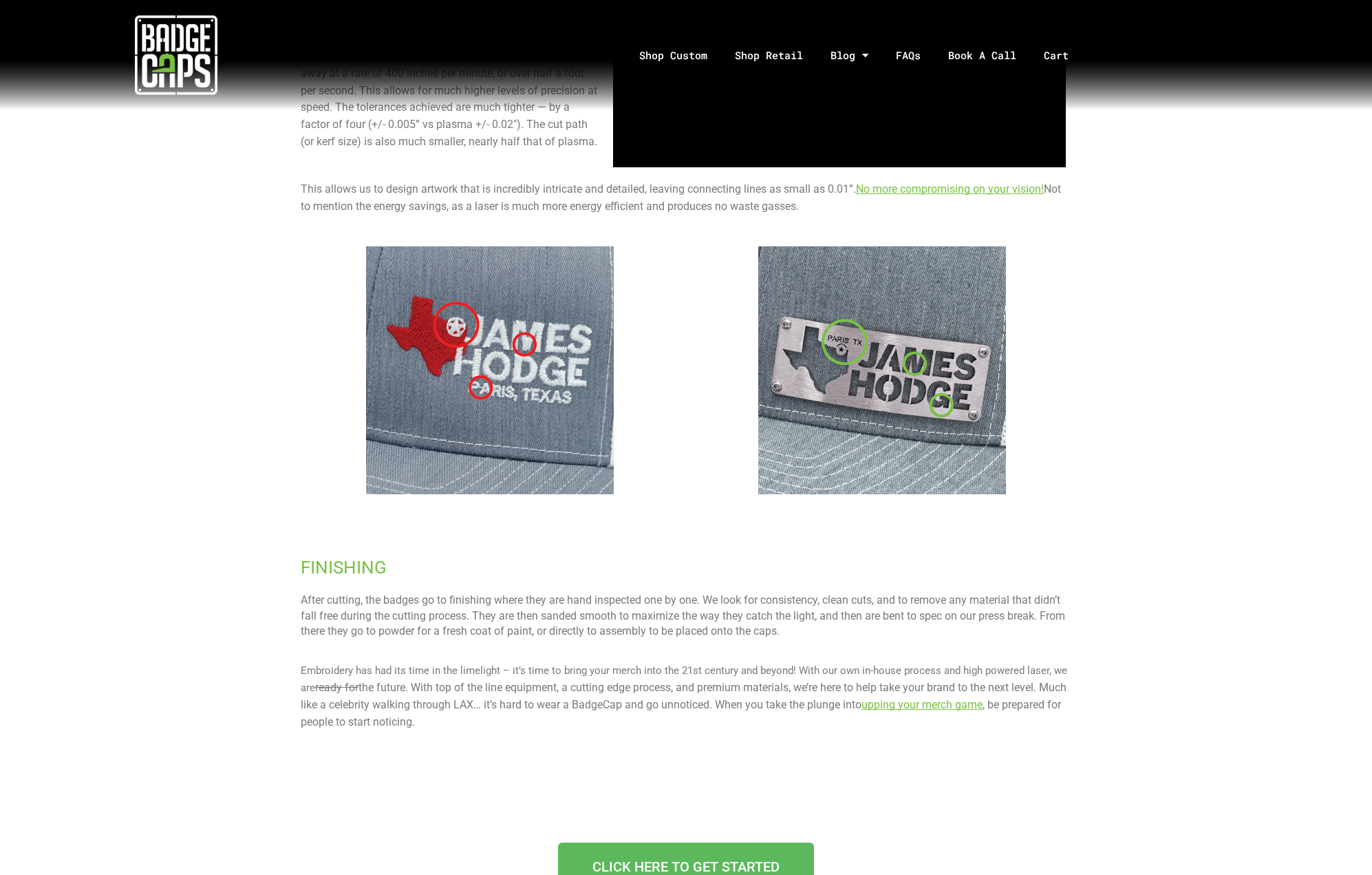
scroll to position [1593, 0]
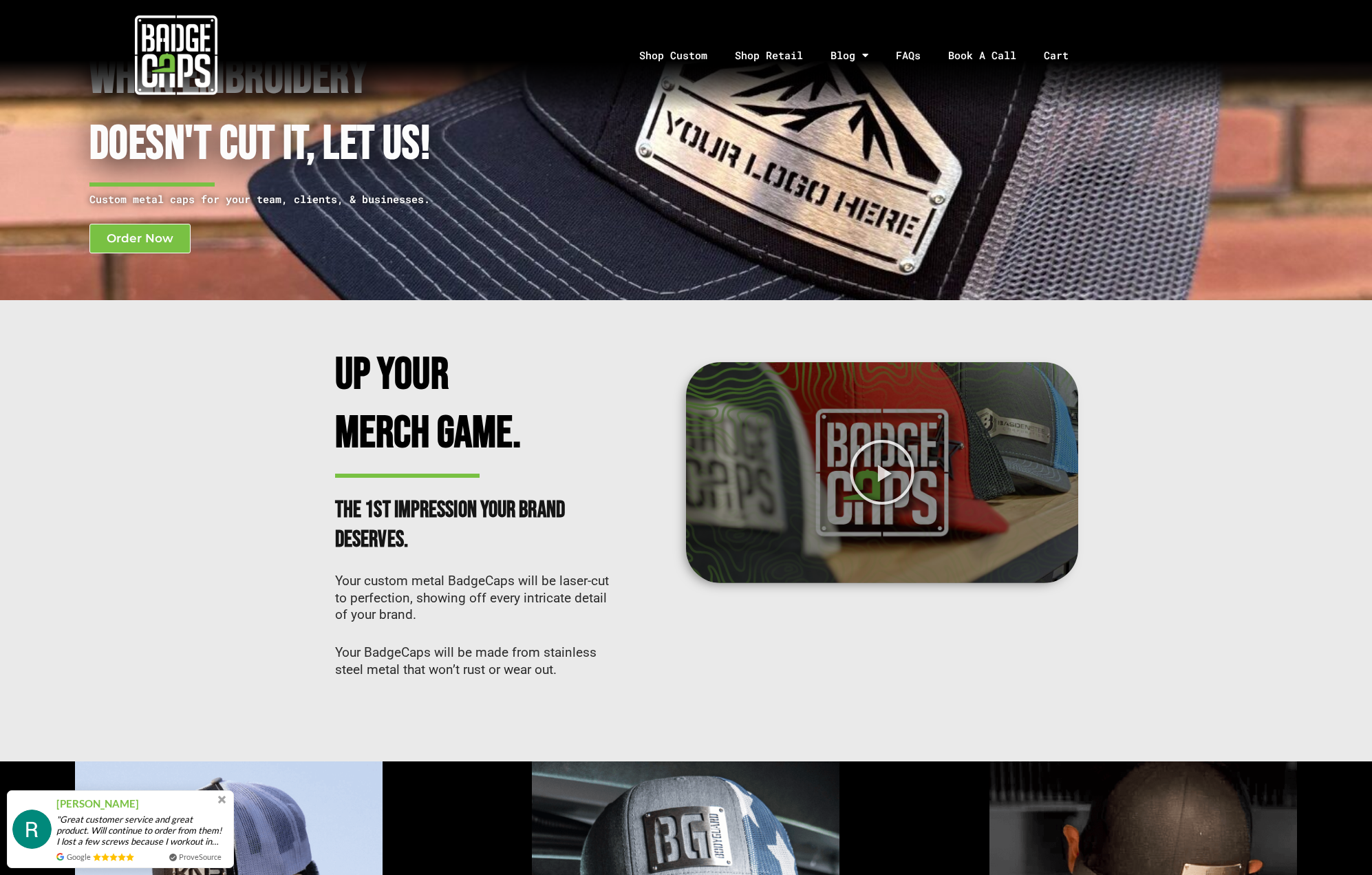
scroll to position [58, 0]
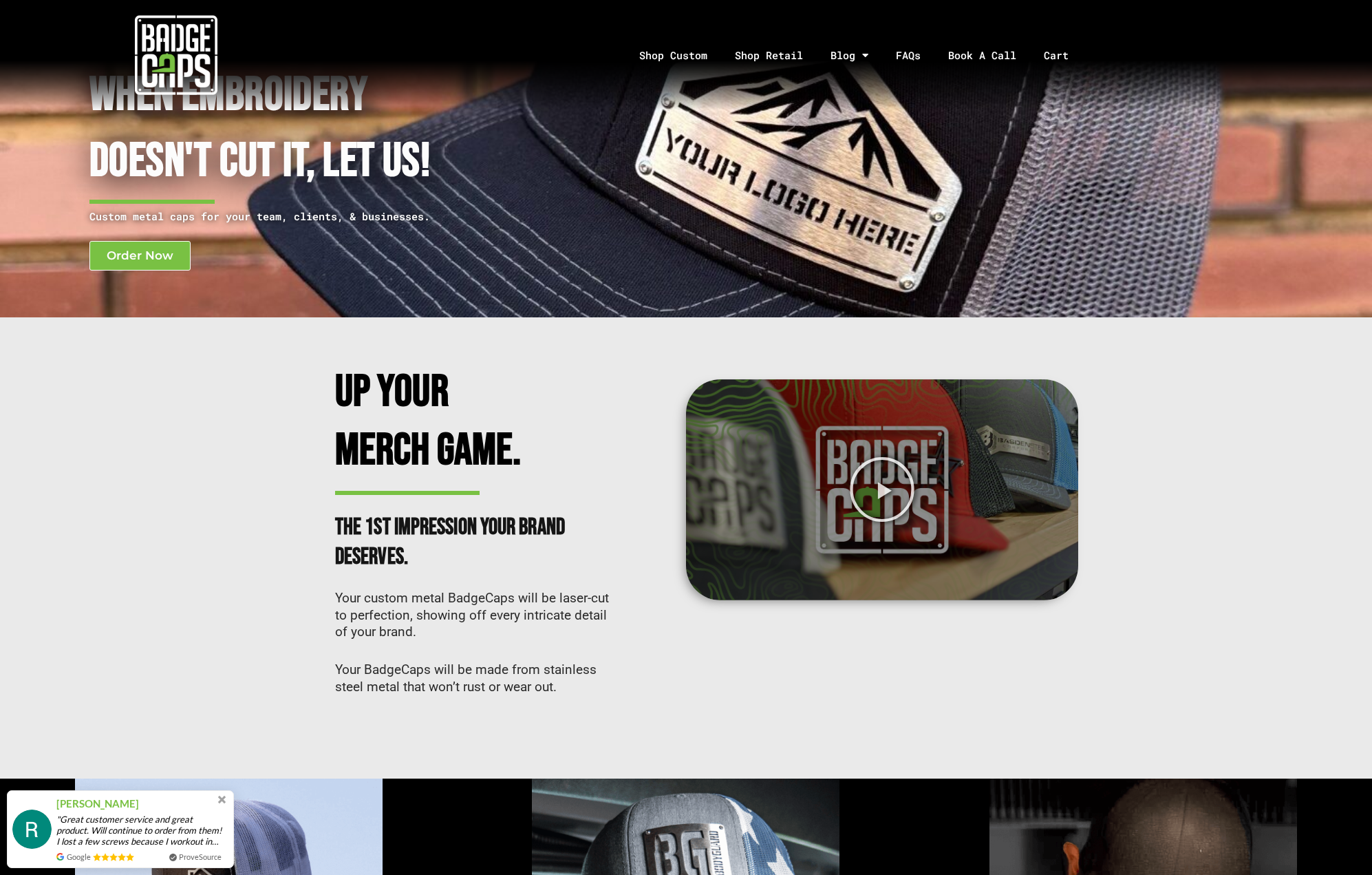
click at [203, 15] on img at bounding box center [175, 55] width 82 height 82
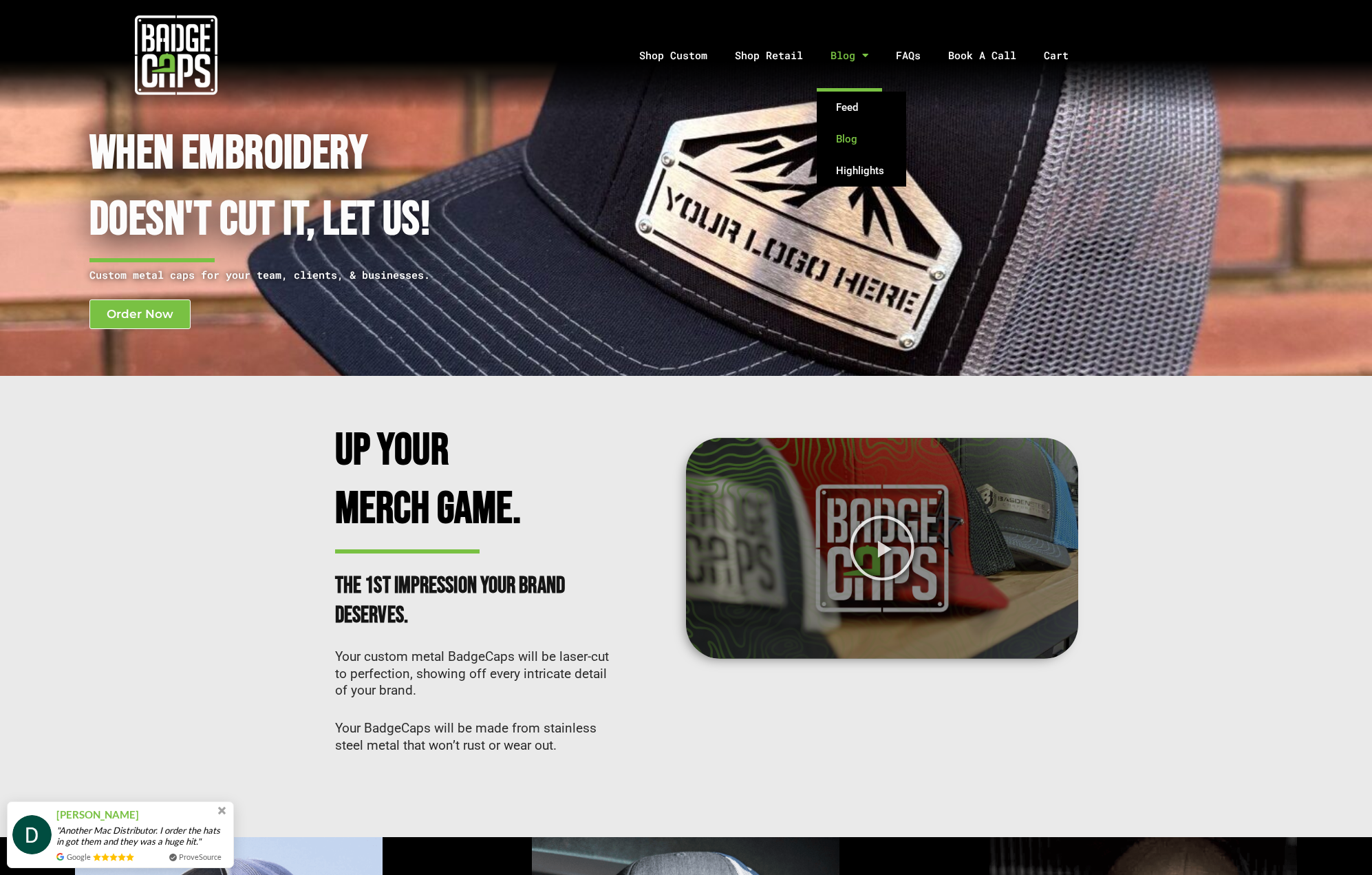
click at [849, 139] on link "Blog" at bounding box center [861, 138] width 90 height 31
